Goal: Information Seeking & Learning: Learn about a topic

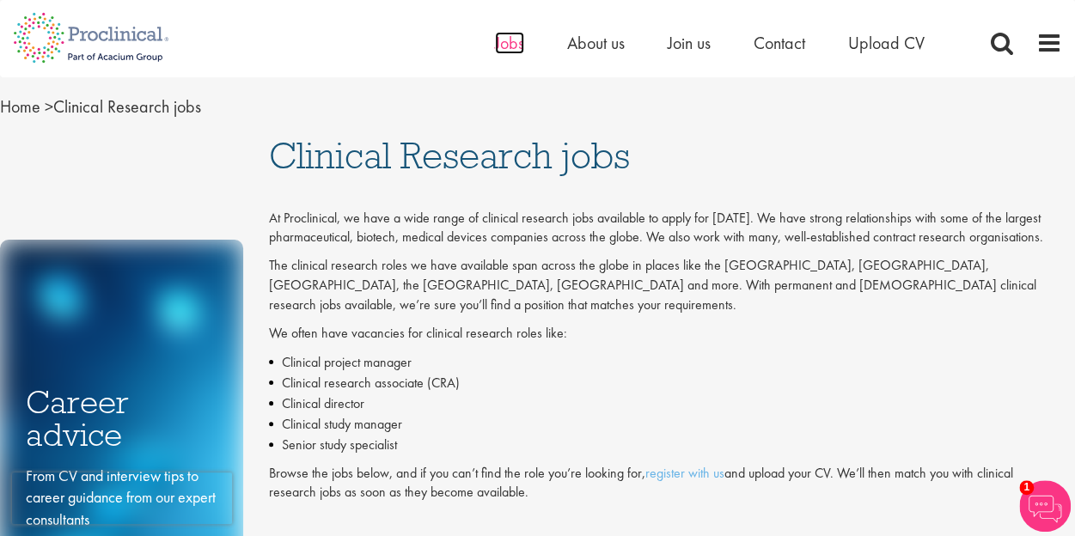
click at [507, 44] on span "Jobs" at bounding box center [509, 43] width 29 height 22
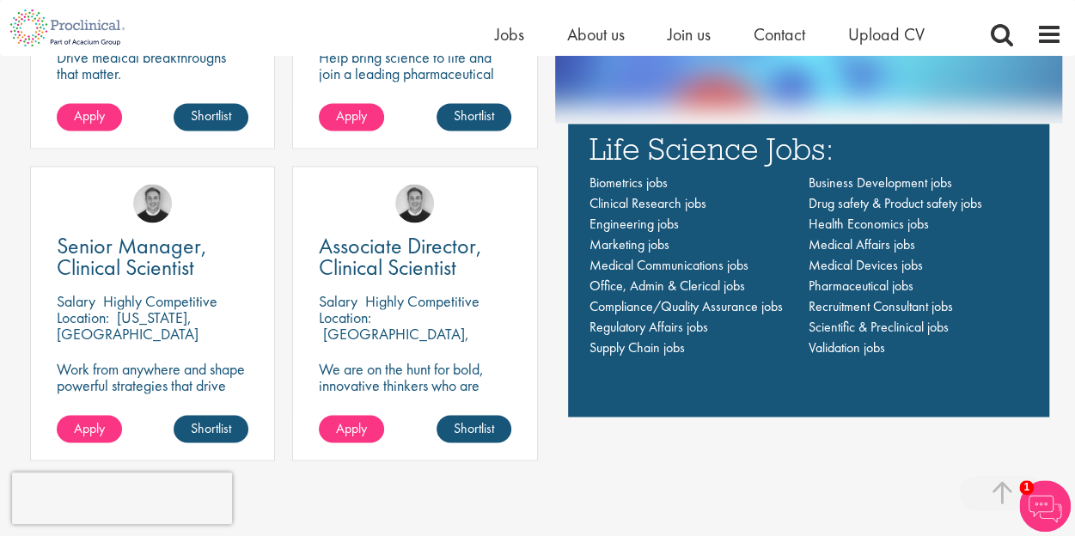
scroll to position [1203, 0]
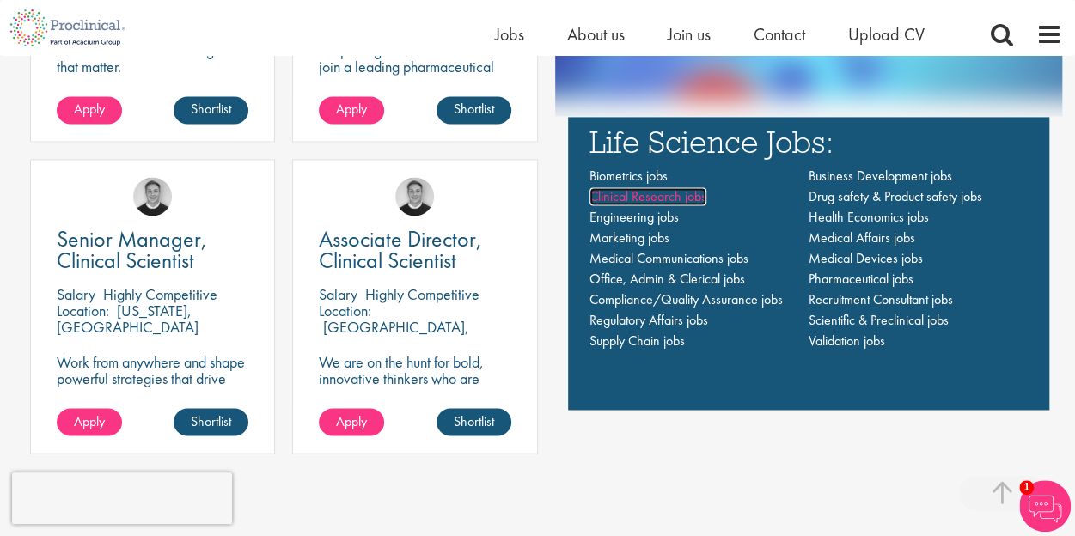
click at [645, 199] on span "Clinical Research jobs" at bounding box center [648, 196] width 117 height 18
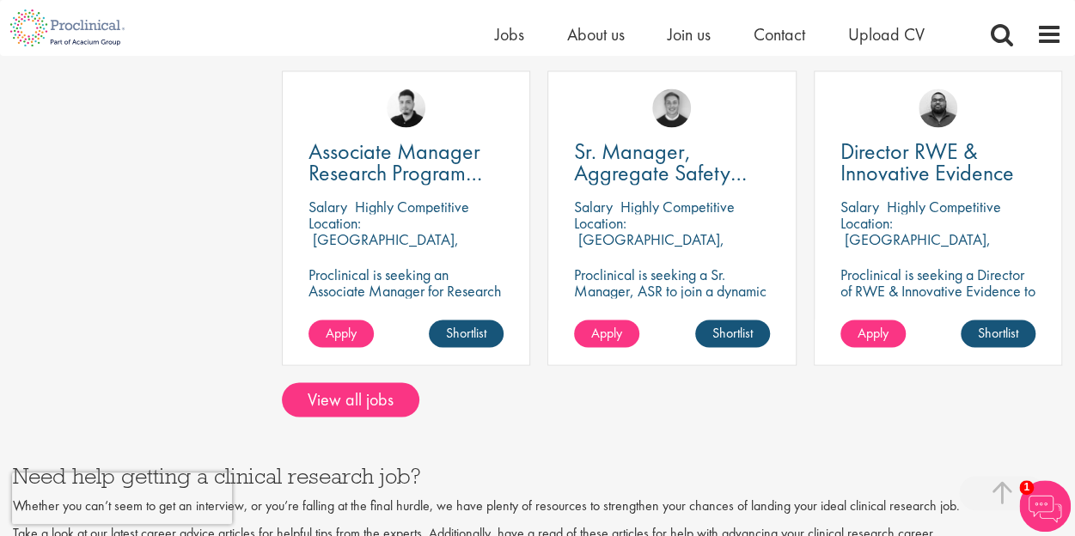
scroll to position [1547, 0]
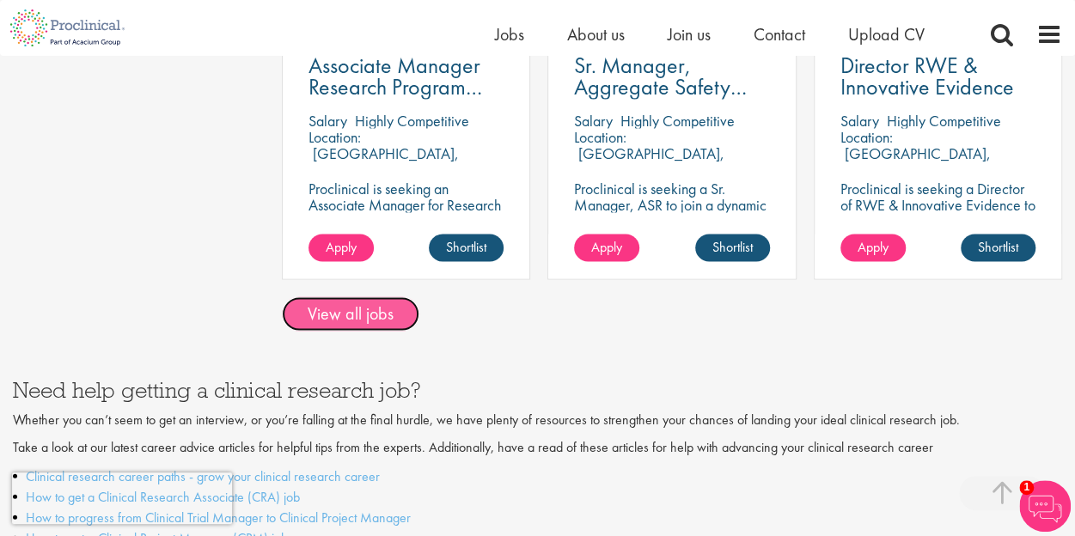
click at [385, 297] on link "View all jobs" at bounding box center [351, 314] width 138 height 34
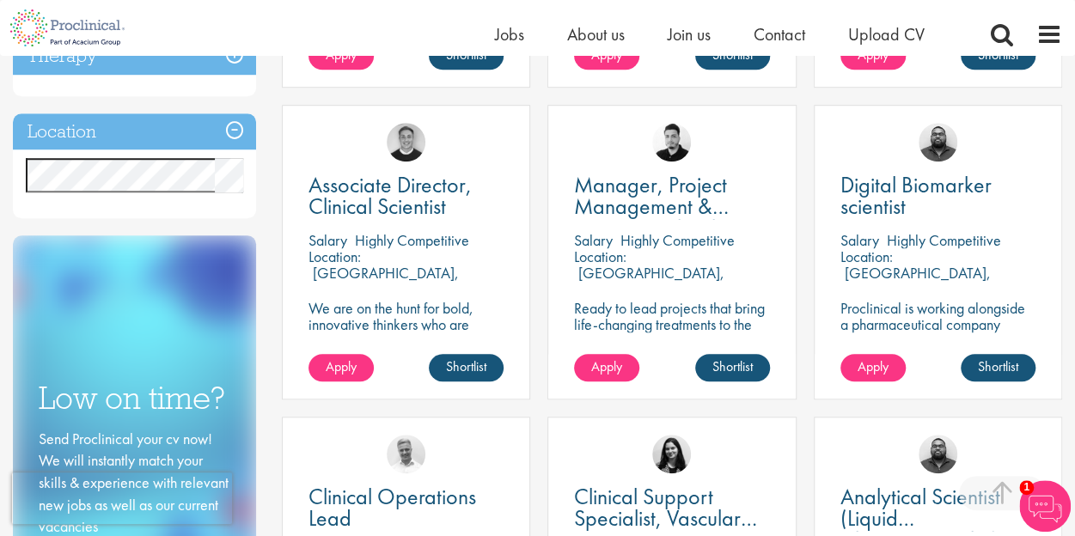
scroll to position [602, 0]
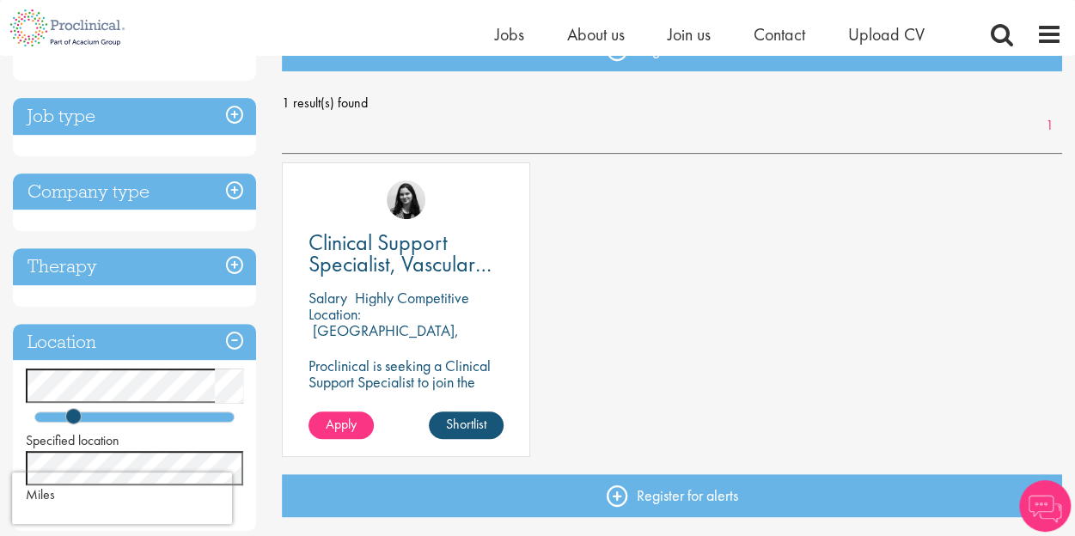
scroll to position [258, 0]
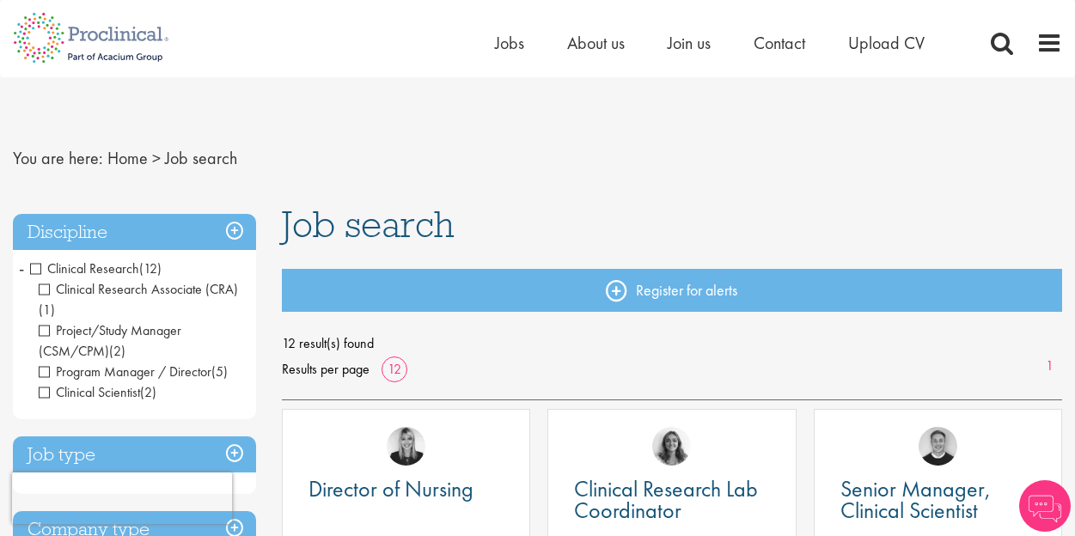
click at [157, 350] on div "Discipline Clinical Research (12) - + Clinical Research Associate (CRA) (1) Pro…" at bounding box center [134, 490] width 243 height 553
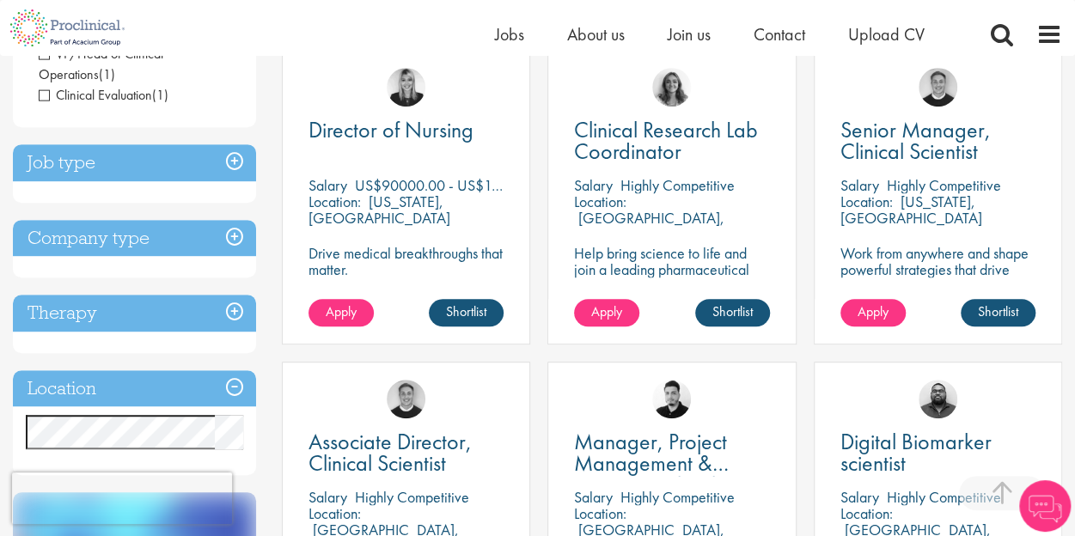
scroll to position [344, 0]
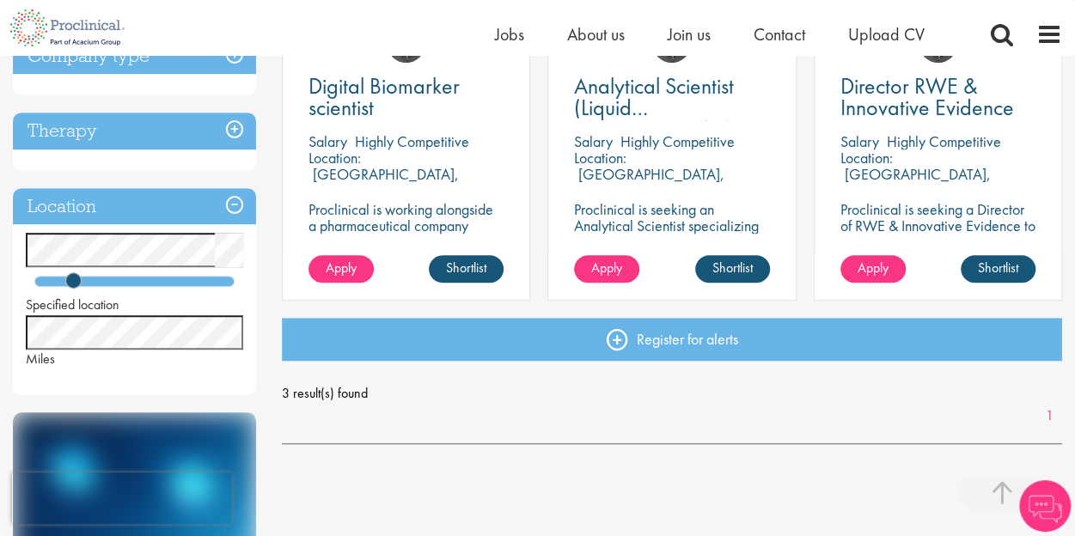
scroll to position [430, 0]
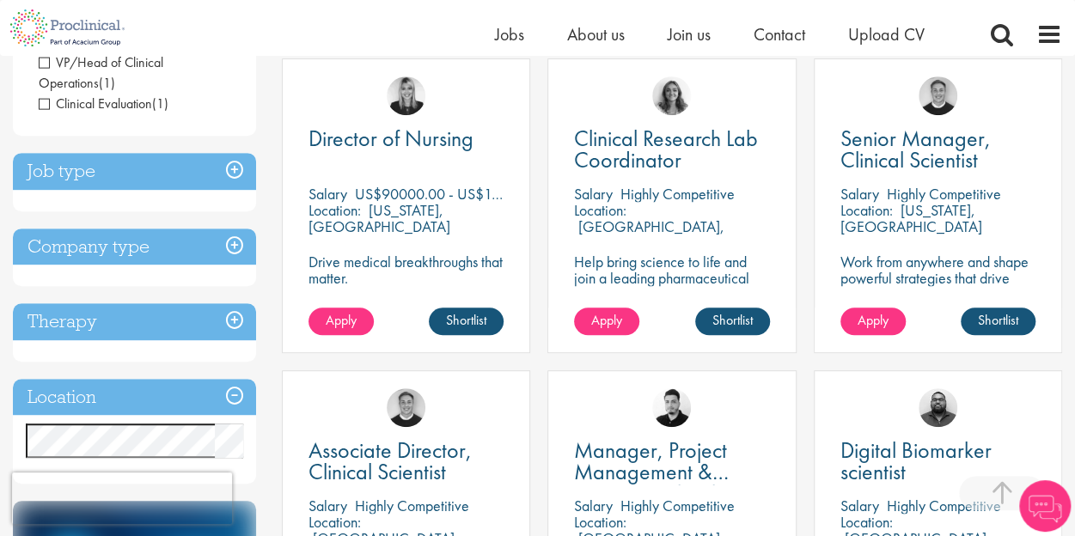
scroll to position [344, 0]
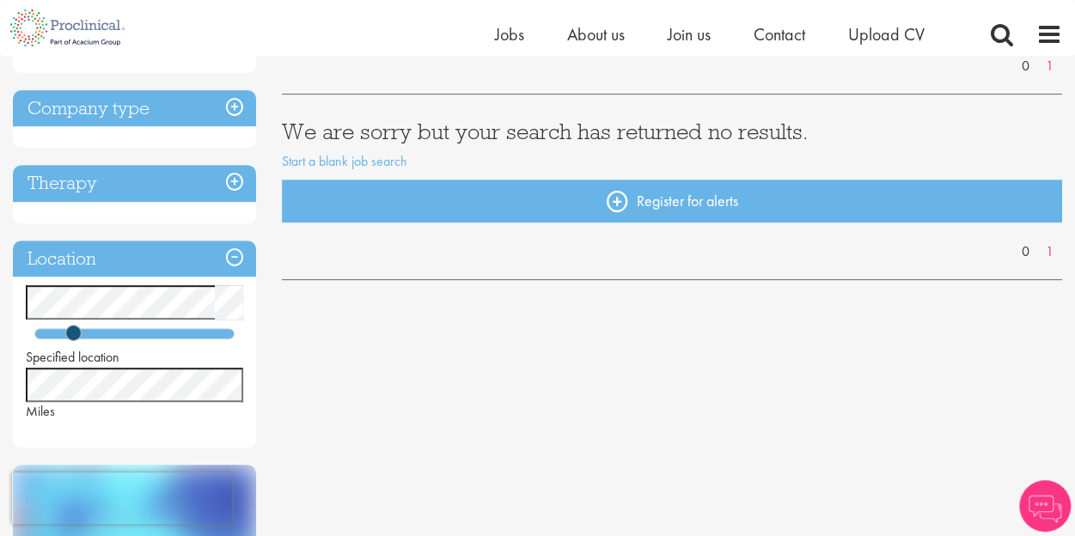
scroll to position [258, 0]
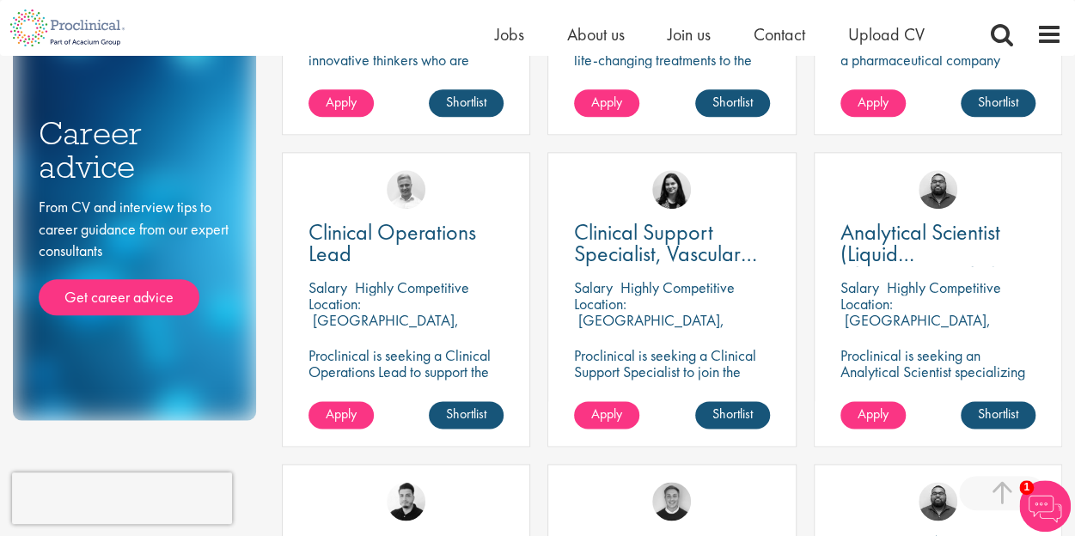
scroll to position [1203, 0]
